Goal: Obtain resource: Download file/media

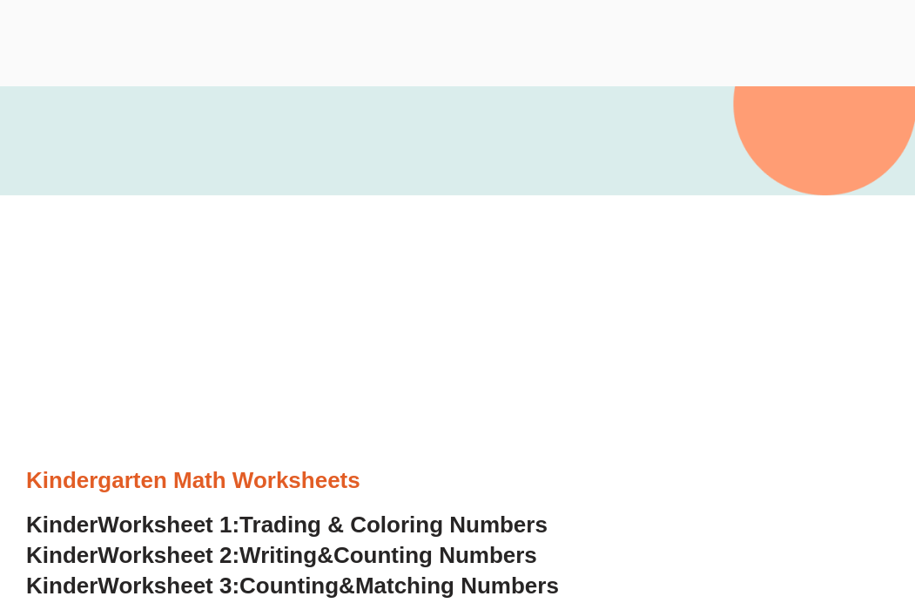
scroll to position [258, 0]
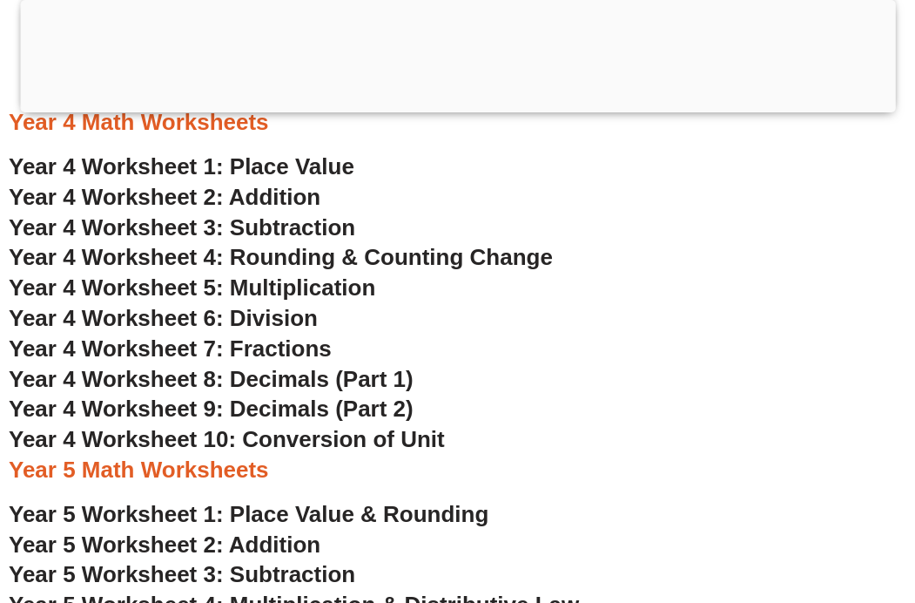
scroll to position [2958, 0]
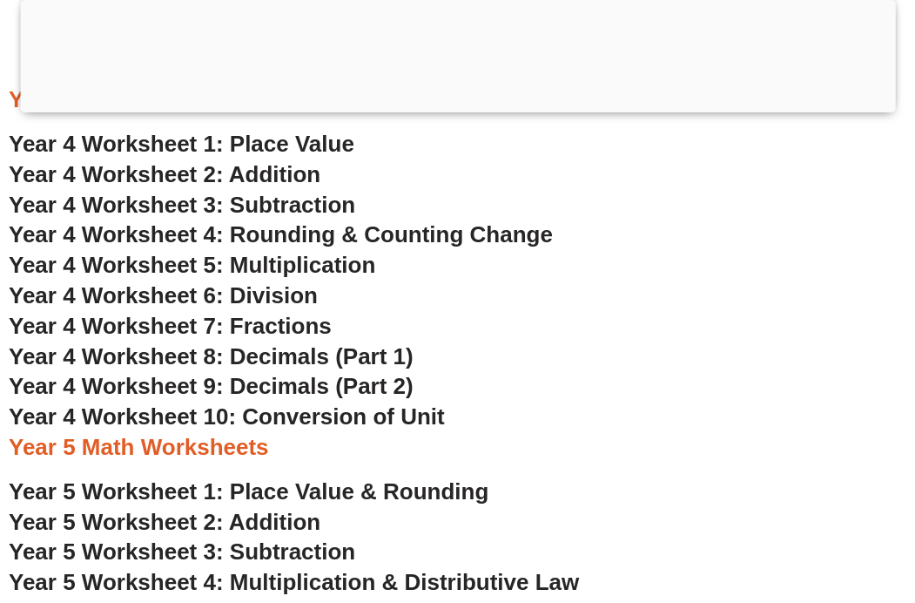
click at [260, 360] on span "Year 4 Worksheet 8: Decimals (Part 1)" at bounding box center [211, 356] width 405 height 26
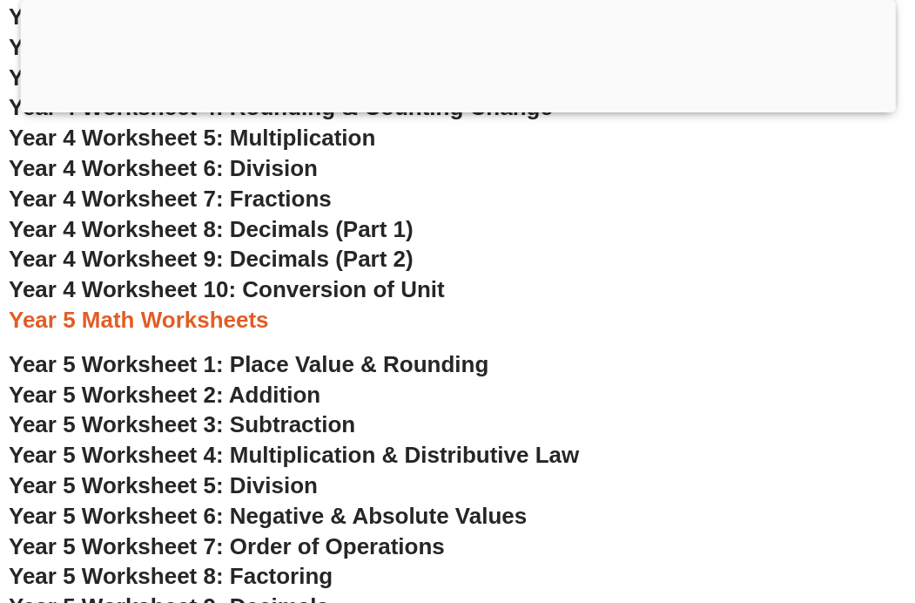
scroll to position [3306, 0]
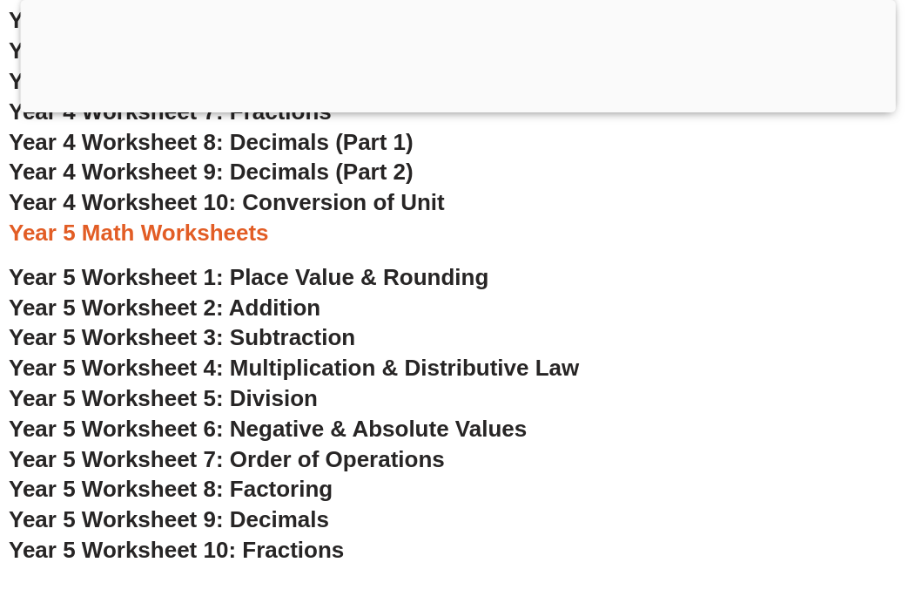
click at [348, 278] on span "Year 5 Worksheet 1: Place Value & Rounding" at bounding box center [249, 277] width 480 height 26
click at [237, 312] on span "Year 5 Worksheet 2: Addition" at bounding box center [165, 307] width 312 height 26
